Goal: Find specific page/section: Find specific page/section

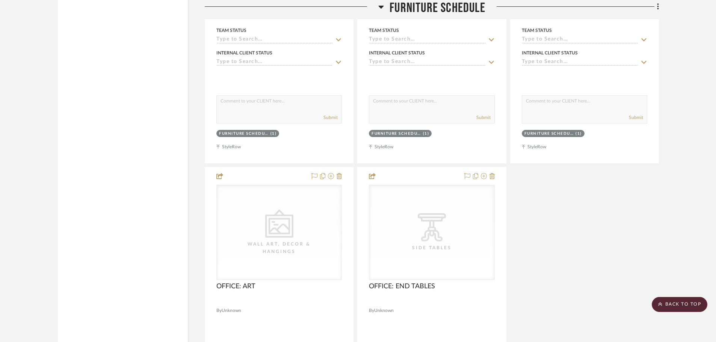
scroll to position [6834, 0]
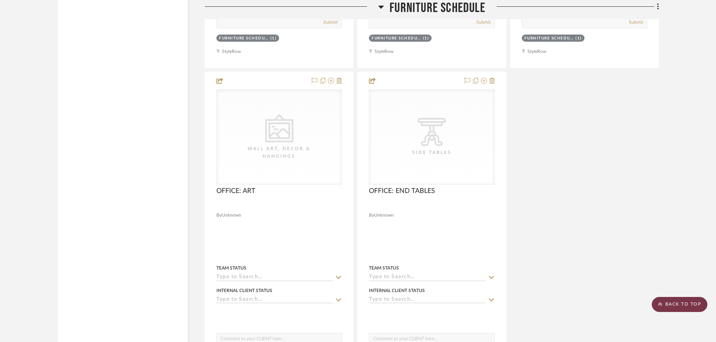
click at [696, 303] on scroll-to-top-button "BACK TO TOP" at bounding box center [679, 304] width 56 height 15
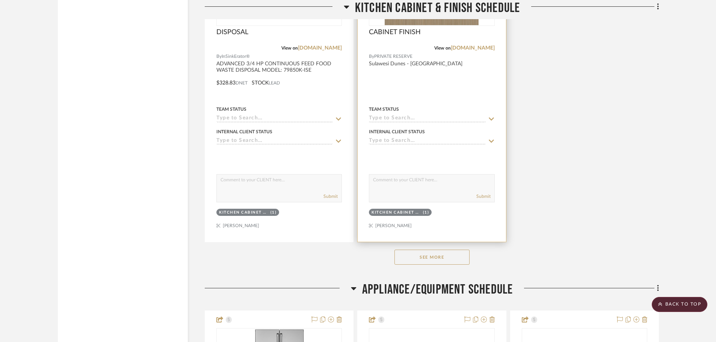
scroll to position [3840, 0]
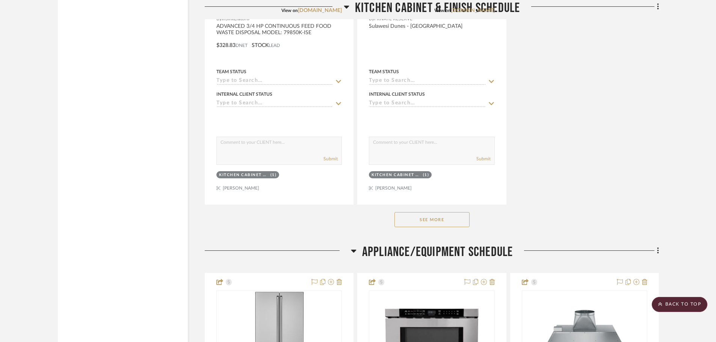
click at [430, 213] on button "See More" at bounding box center [431, 219] width 75 height 15
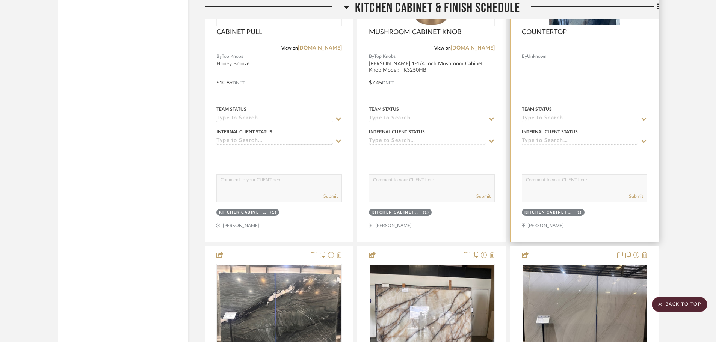
scroll to position [4478, 0]
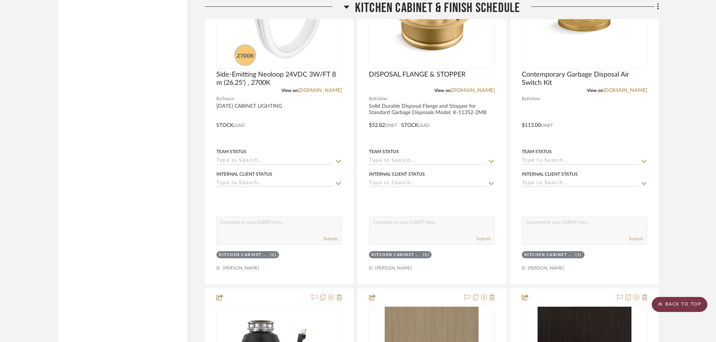
click at [678, 308] on scroll-to-top-button "BACK TO TOP" at bounding box center [679, 304] width 56 height 15
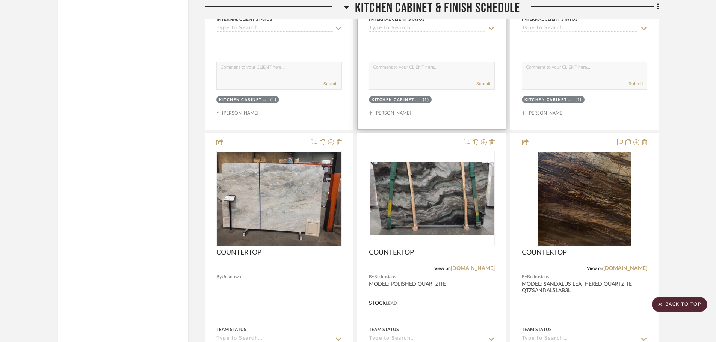
scroll to position [4994, 0]
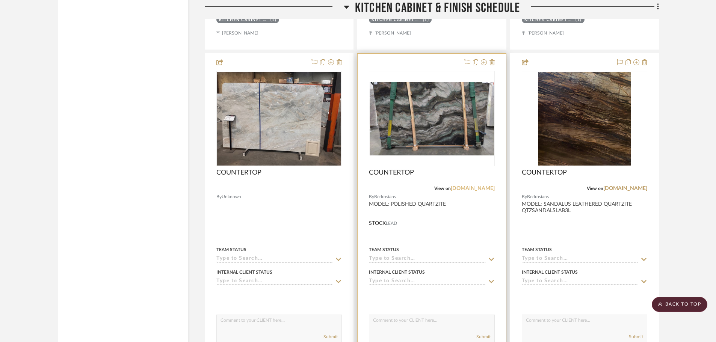
click at [473, 186] on link "[DOMAIN_NAME]" at bounding box center [473, 188] width 44 height 5
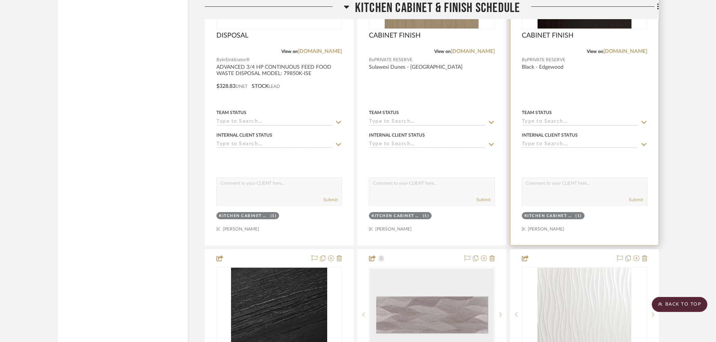
scroll to position [3792, 0]
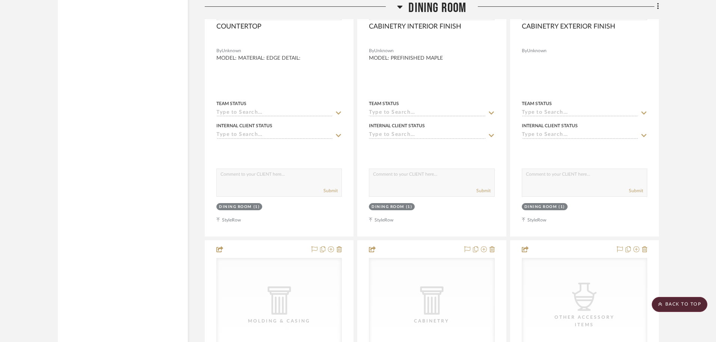
scroll to position [6678, 0]
